Goal: Book appointment/travel/reservation

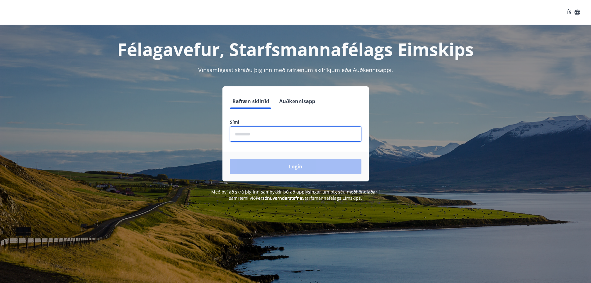
click at [248, 132] on input "phone" at bounding box center [296, 133] width 132 height 15
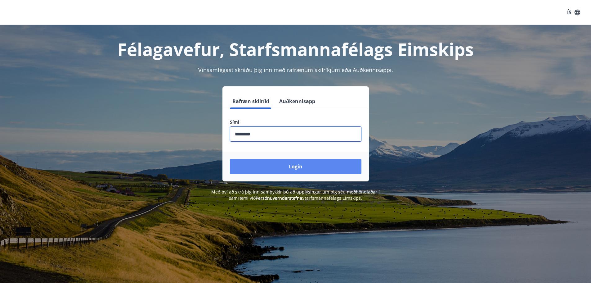
type input "********"
click at [276, 167] on button "Login" at bounding box center [296, 166] width 132 height 15
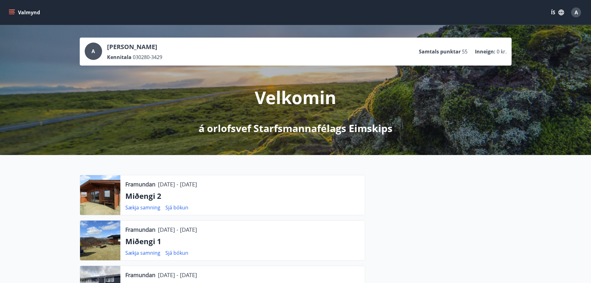
click at [16, 12] on button "Valmynd" at bounding box center [24, 12] width 35 height 11
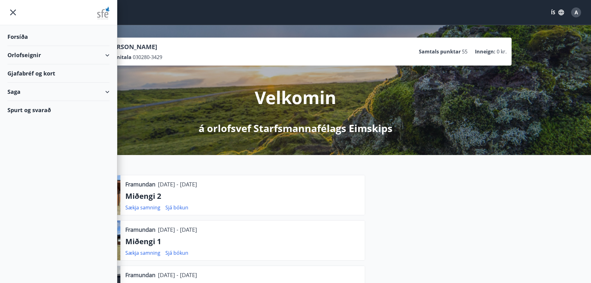
click at [106, 52] on div "Orlofseignir" at bounding box center [58, 55] width 102 height 18
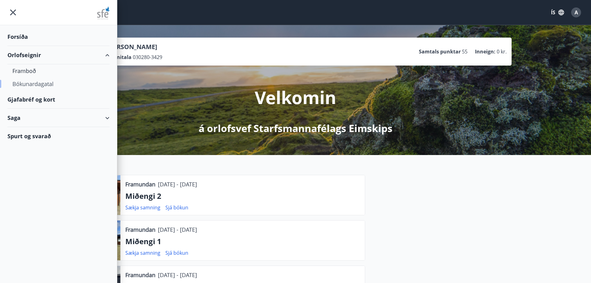
click at [39, 85] on div "Bókunardagatal" at bounding box center [58, 83] width 92 height 13
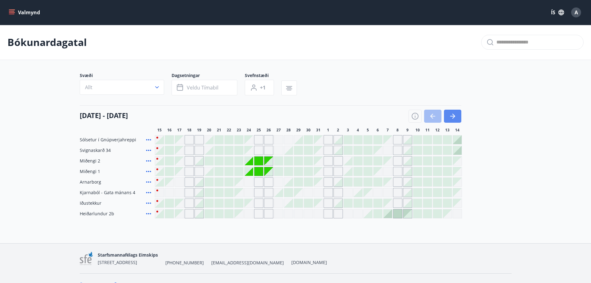
click at [451, 117] on icon "button" at bounding box center [452, 115] width 7 height 7
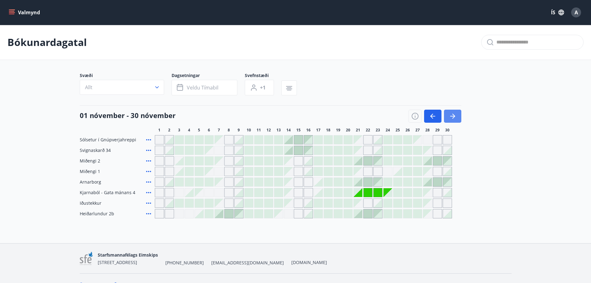
click at [451, 117] on icon "button" at bounding box center [452, 115] width 7 height 7
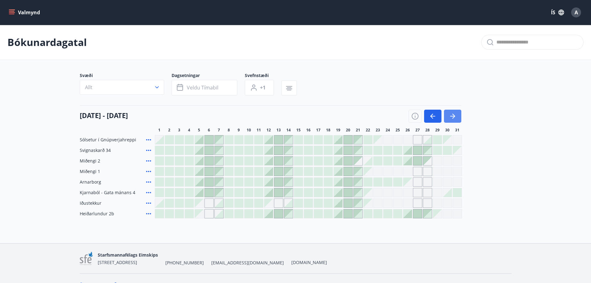
click at [451, 117] on icon "button" at bounding box center [452, 115] width 7 height 7
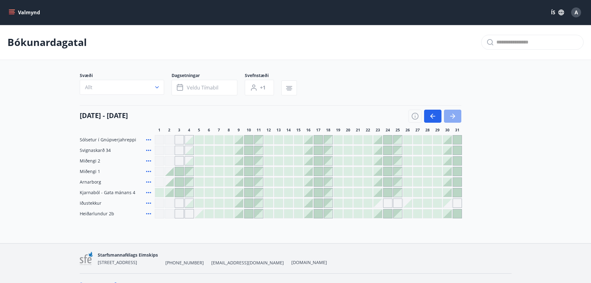
click at [451, 117] on icon "button" at bounding box center [452, 115] width 7 height 7
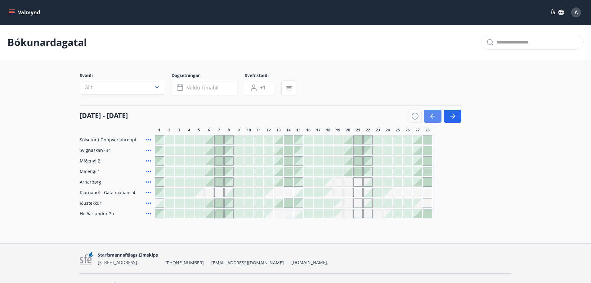
click at [432, 118] on icon "button" at bounding box center [431, 116] width 3 height 5
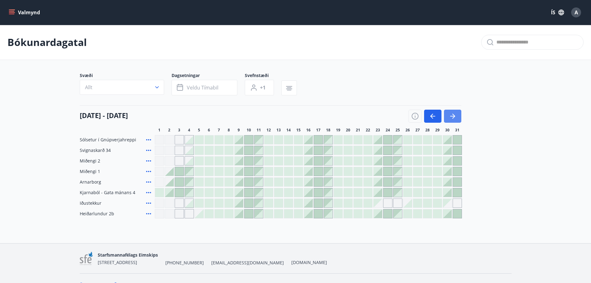
click at [451, 114] on icon "button" at bounding box center [452, 115] width 7 height 7
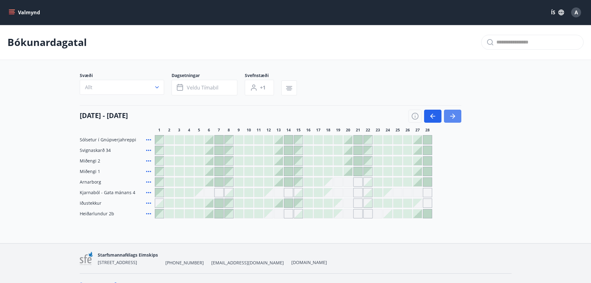
click at [451, 114] on icon "button" at bounding box center [452, 115] width 7 height 7
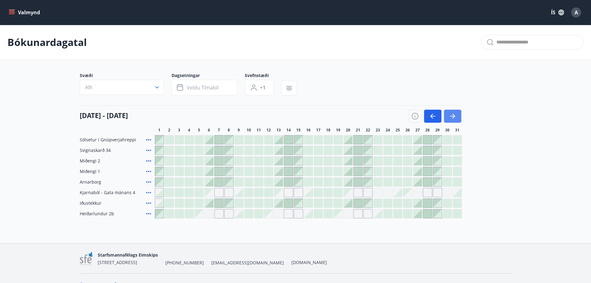
click at [456, 116] on icon "button" at bounding box center [452, 115] width 7 height 7
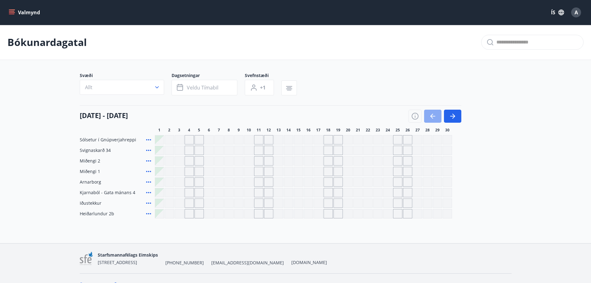
click at [434, 116] on icon "button" at bounding box center [432, 116] width 5 height 1
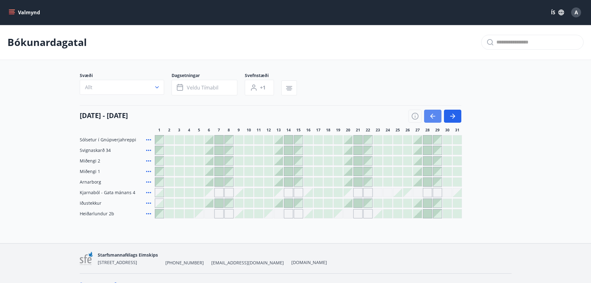
click at [434, 116] on icon "button" at bounding box center [432, 116] width 5 height 1
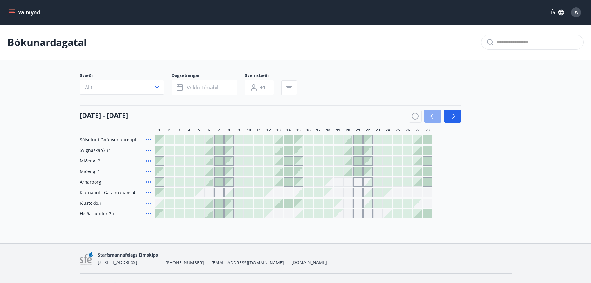
click at [434, 116] on icon "button" at bounding box center [432, 116] width 5 height 1
